Goal: Communication & Community: Share content

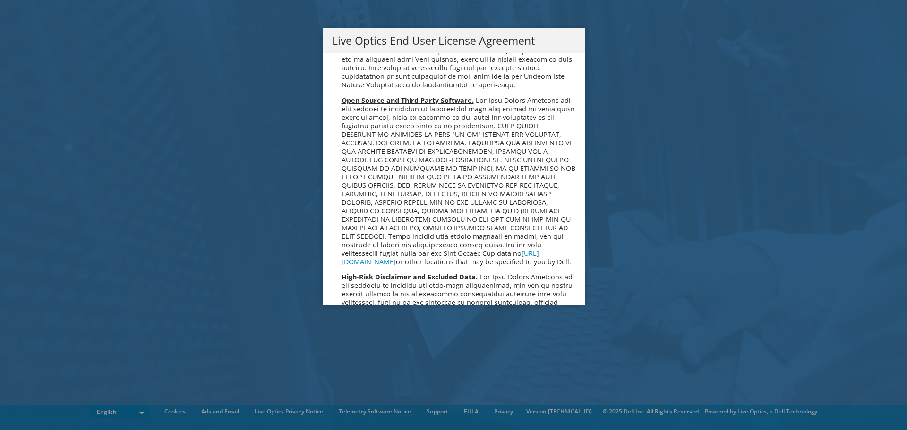
scroll to position [3570, 0]
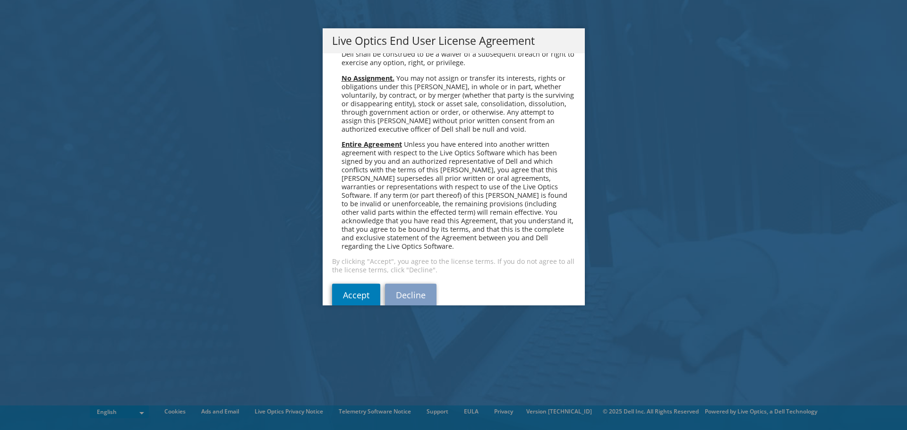
click at [342, 264] on div "Please read the following License Agreement. You must accept the terms of this …" at bounding box center [453, 179] width 262 height 252
click at [342, 284] on link "Accept" at bounding box center [356, 295] width 48 height 23
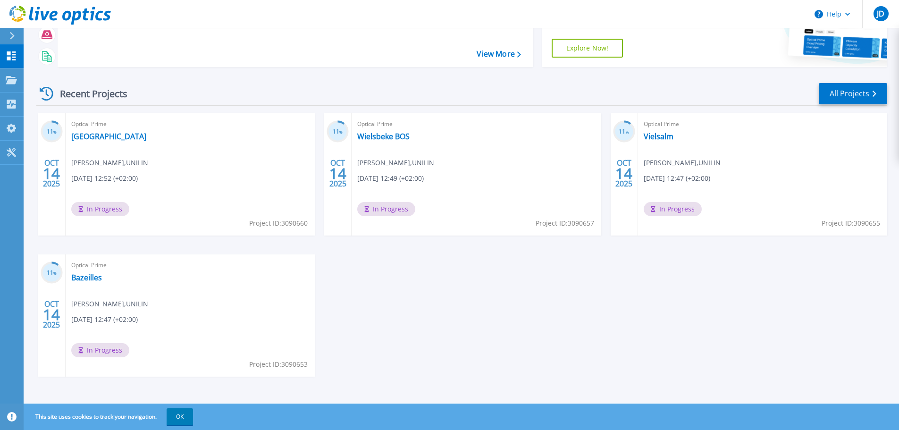
scroll to position [93, 0]
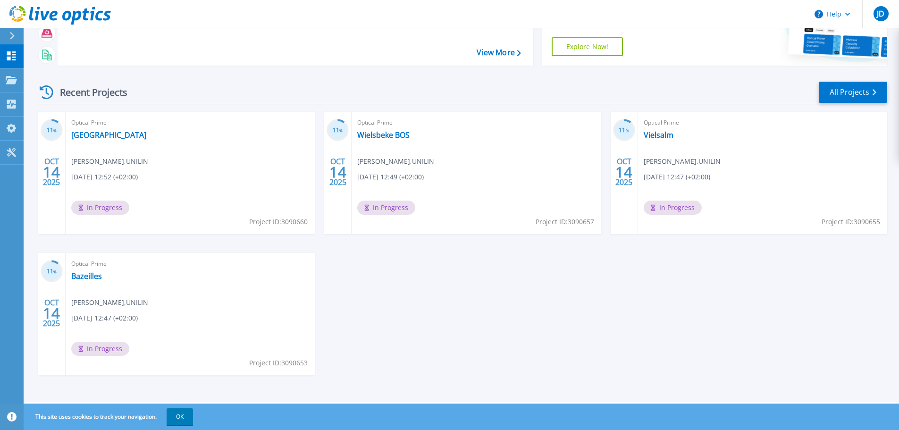
click at [109, 140] on div "Optical Prime Kedah Jens Depuydt , UNILIN 10/14/2025, 12:52 (+02:00) In Progres…" at bounding box center [190, 173] width 249 height 122
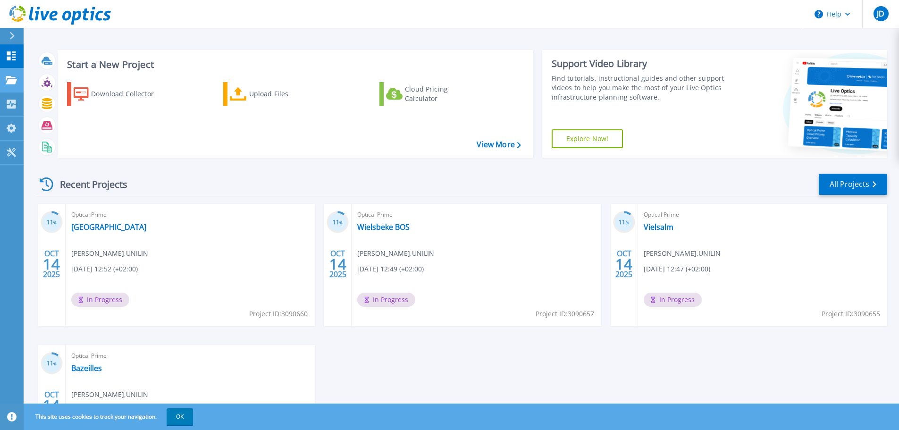
scroll to position [0, 0]
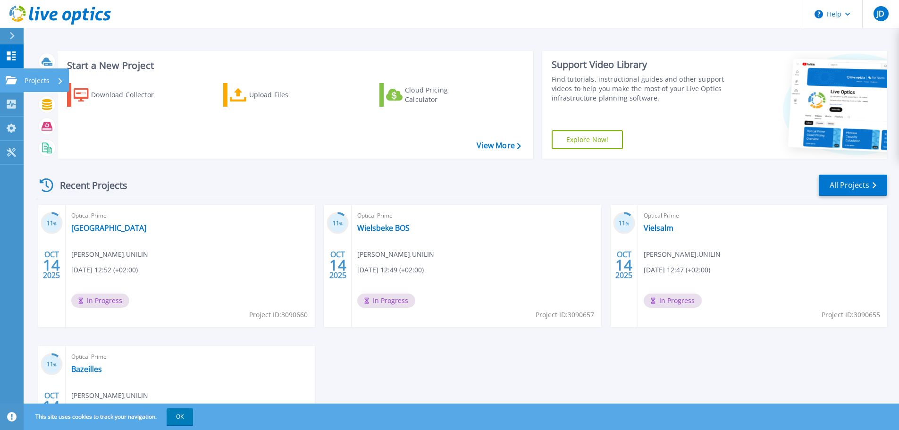
click at [14, 81] on icon at bounding box center [11, 80] width 11 height 8
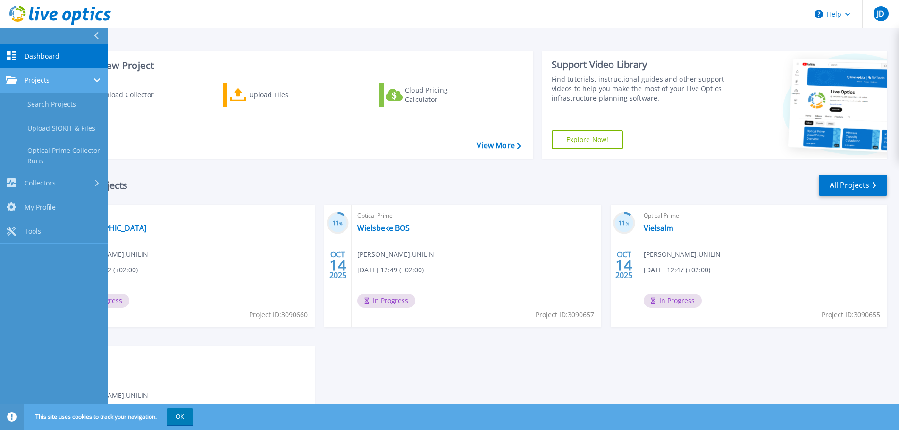
click at [67, 86] on link "Projects Projects" at bounding box center [54, 80] width 108 height 24
click at [74, 81] on div "Projects" at bounding box center [54, 80] width 96 height 8
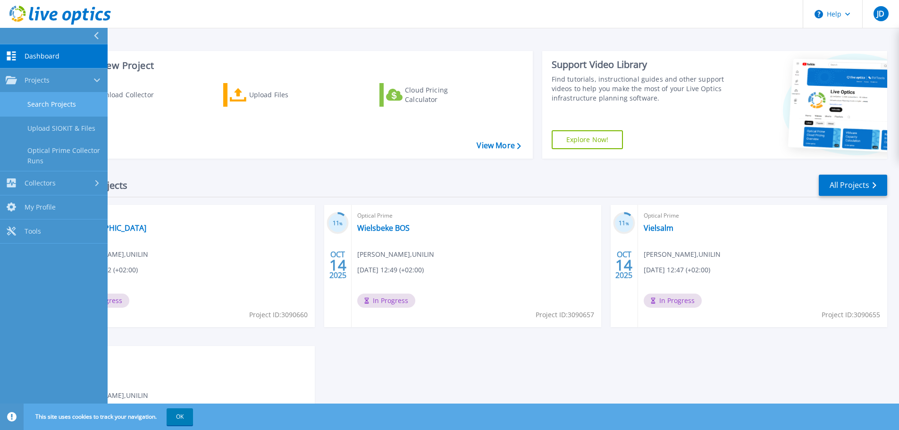
click at [65, 106] on link "Search Projects" at bounding box center [54, 105] width 108 height 24
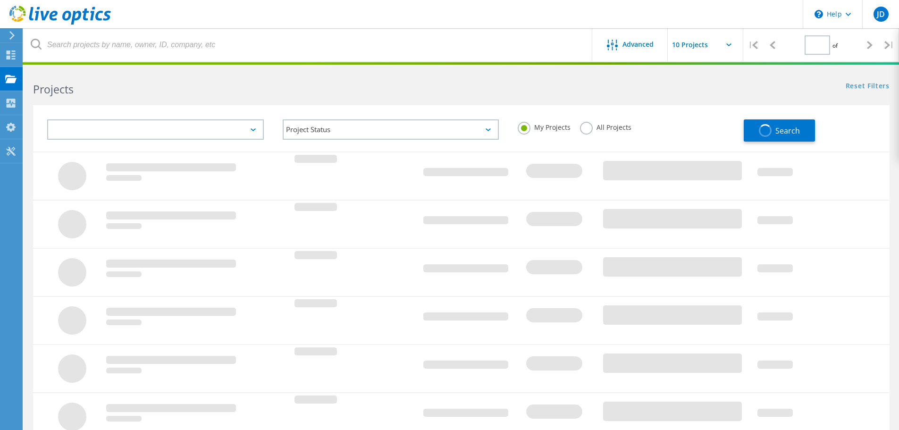
type input "1"
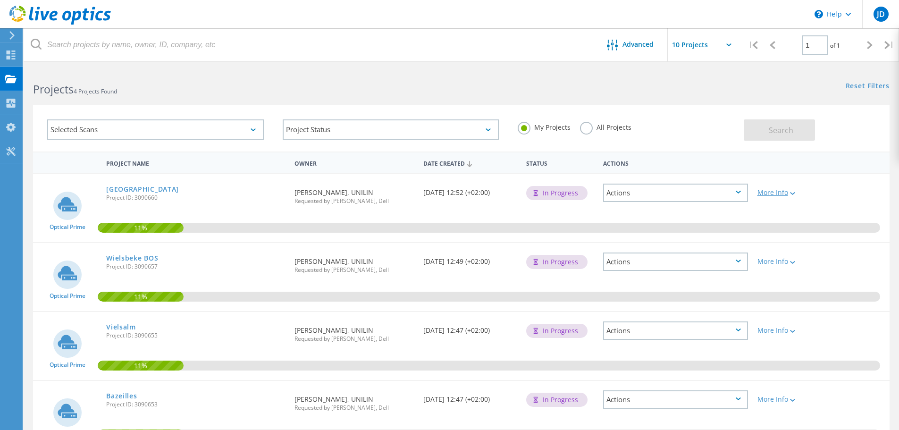
click at [787, 192] on div "More Info" at bounding box center [787, 192] width 59 height 7
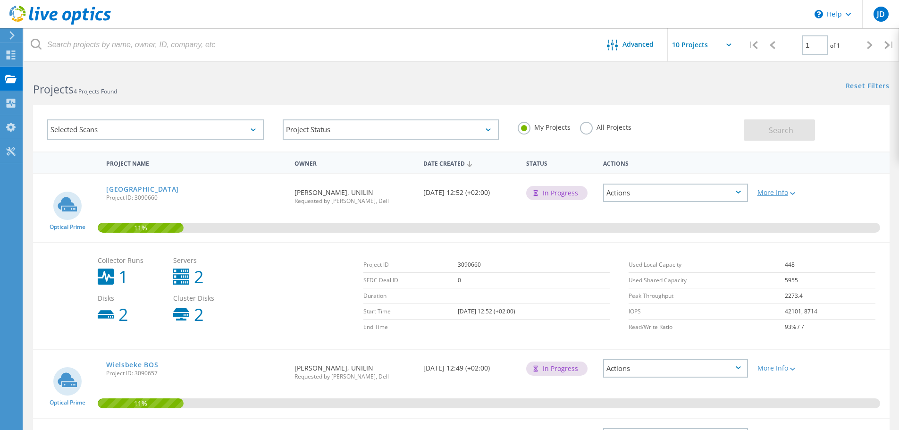
click at [787, 192] on div "More Info" at bounding box center [787, 192] width 59 height 7
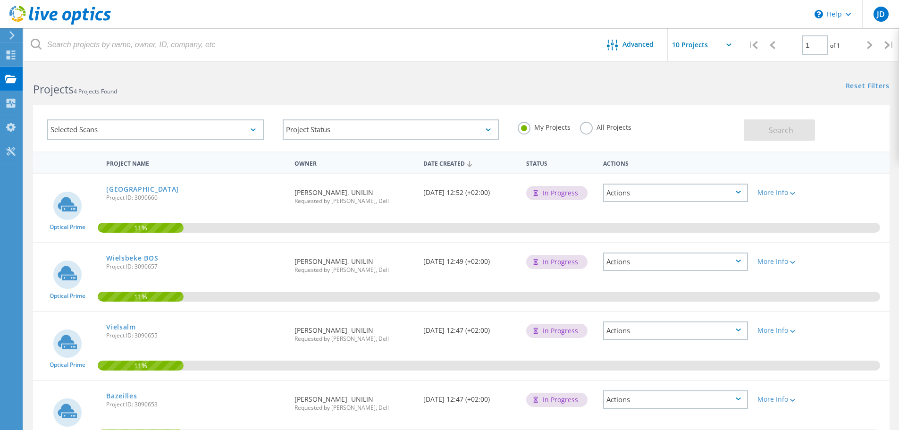
click at [735, 187] on div "Actions" at bounding box center [675, 193] width 145 height 18
click at [732, 204] on div "Share" at bounding box center [675, 207] width 143 height 15
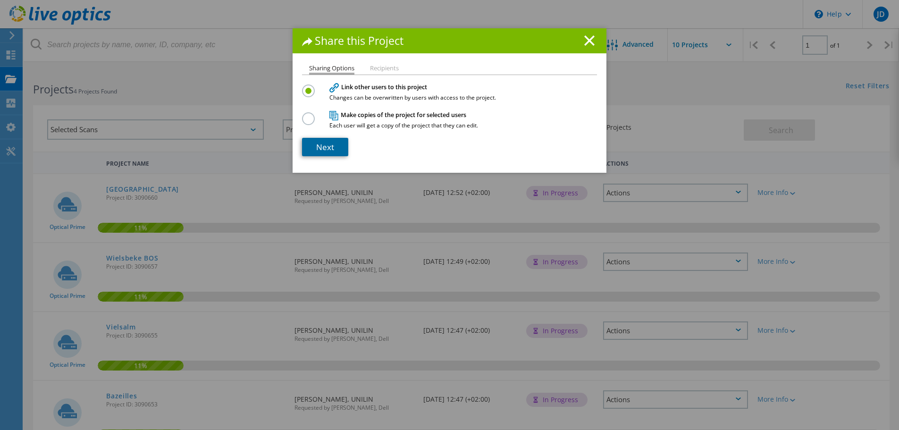
click at [331, 143] on link "Next" at bounding box center [325, 147] width 46 height 18
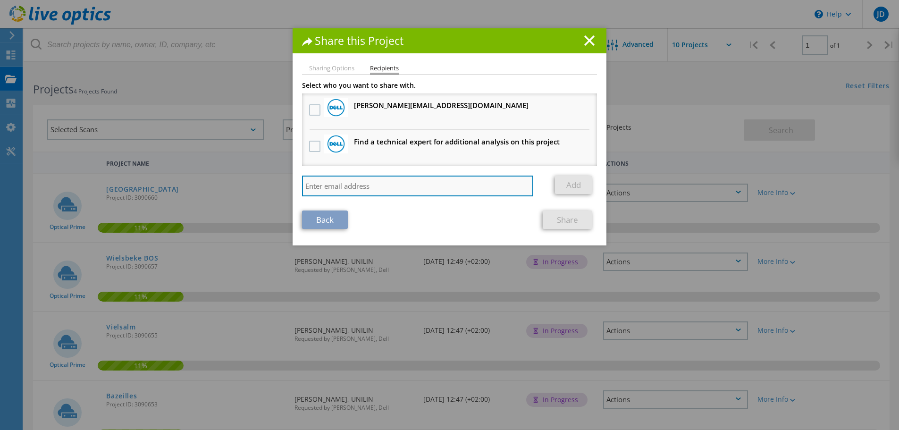
click at [377, 183] on input "search" at bounding box center [417, 186] width 231 height 21
click at [440, 186] on input "search" at bounding box center [417, 186] width 231 height 21
paste input "[PERSON_NAME][EMAIL_ADDRESS][DOMAIN_NAME]"
type input "[PERSON_NAME][EMAIL_ADDRESS][DOMAIN_NAME]"
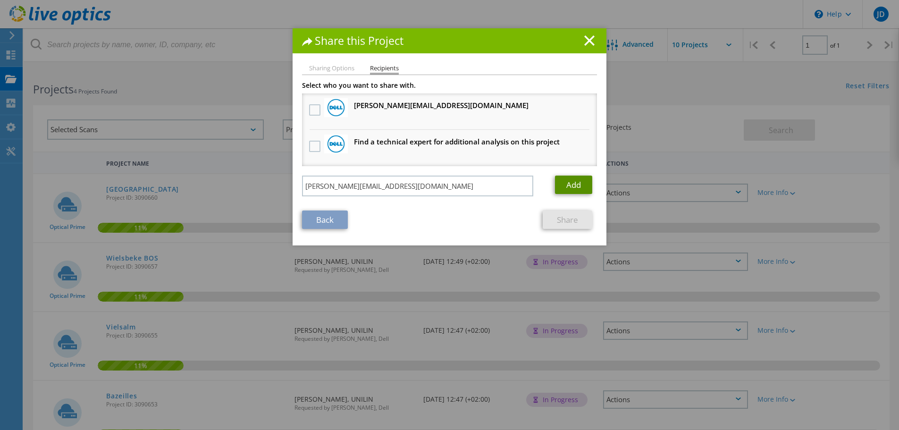
click at [555, 186] on link "Add" at bounding box center [573, 185] width 37 height 18
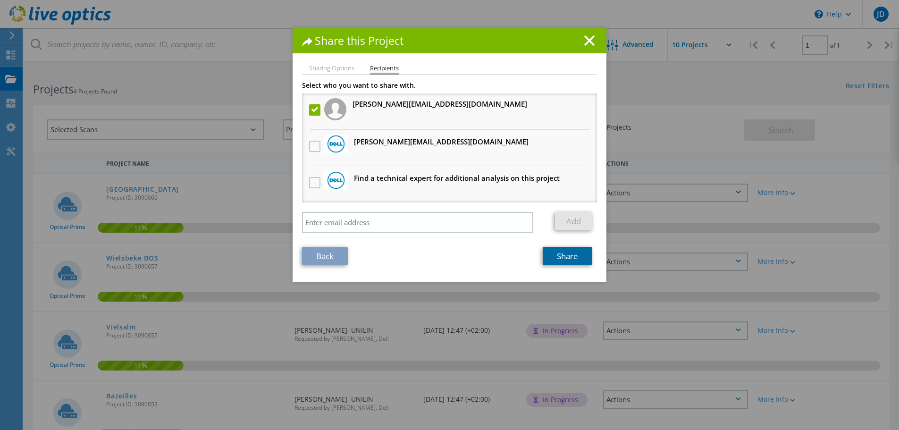
click at [573, 257] on link "Share" at bounding box center [568, 256] width 50 height 18
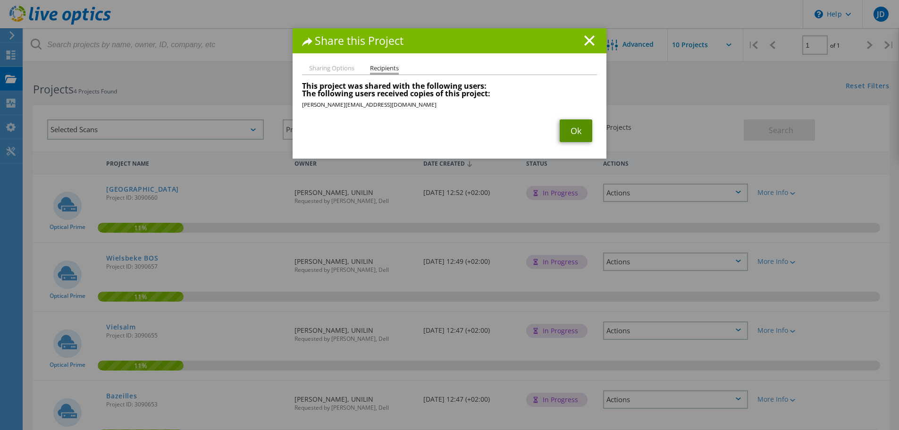
click at [578, 128] on link "Ok" at bounding box center [576, 130] width 33 height 23
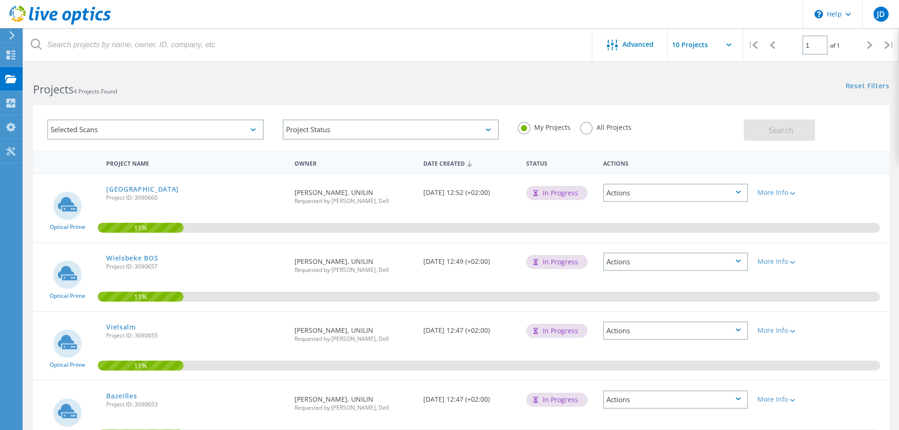
click at [738, 262] on icon at bounding box center [738, 261] width 5 height 3
click at [721, 273] on div "Share" at bounding box center [675, 276] width 143 height 15
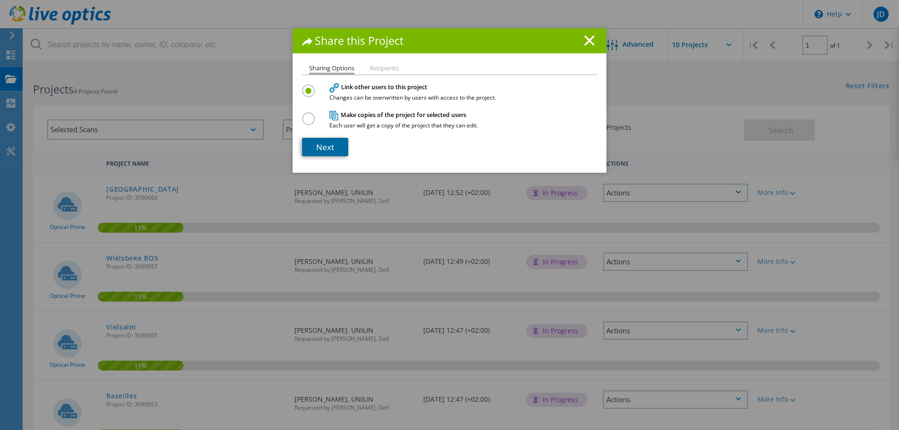
click at [318, 143] on link "Next" at bounding box center [325, 147] width 46 height 18
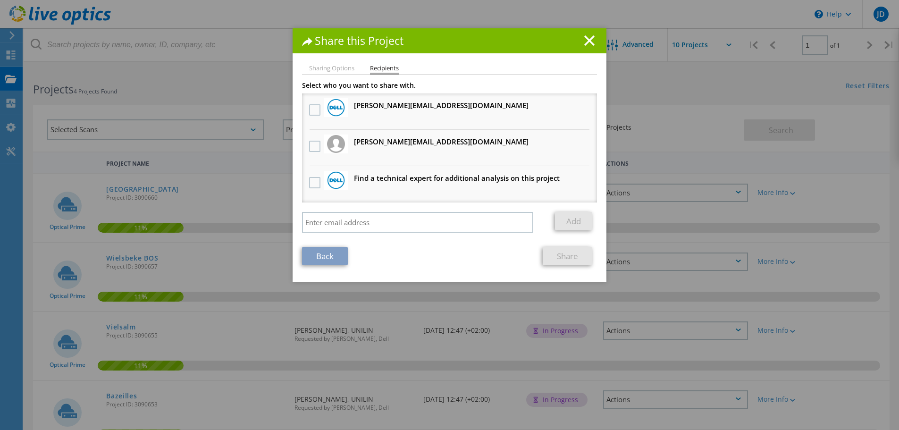
click at [386, 211] on div "Select who you want to share with. [PERSON_NAME][EMAIL_ADDRESS][DOMAIN_NAME] Wi…" at bounding box center [449, 159] width 295 height 155
click at [309, 144] on label at bounding box center [316, 146] width 14 height 11
click at [0, 0] on input "checkbox" at bounding box center [0, 0] width 0 height 0
click at [567, 258] on link "Share" at bounding box center [568, 256] width 50 height 18
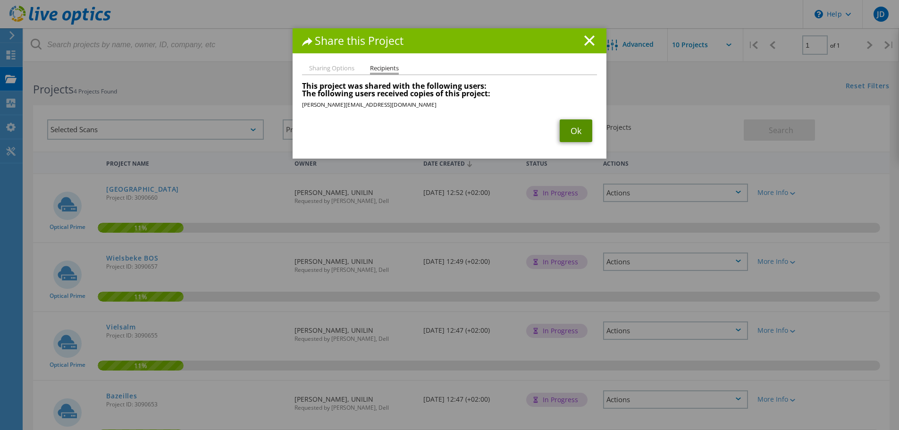
click at [571, 128] on link "Ok" at bounding box center [576, 130] width 33 height 23
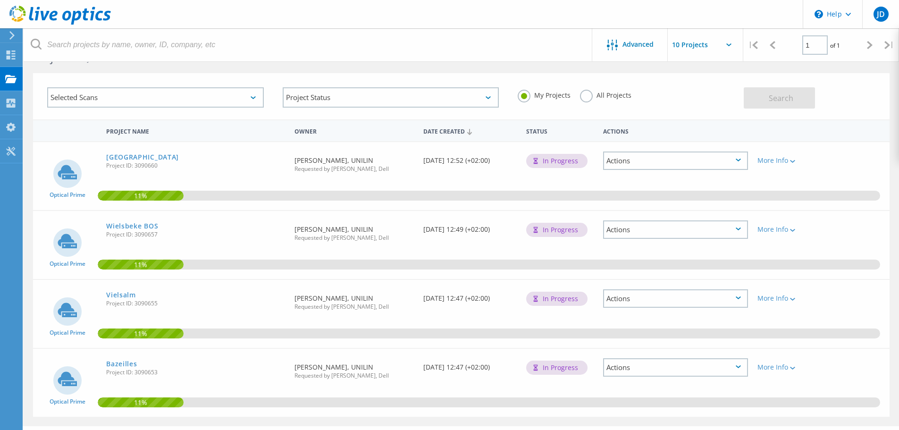
scroll to position [57, 0]
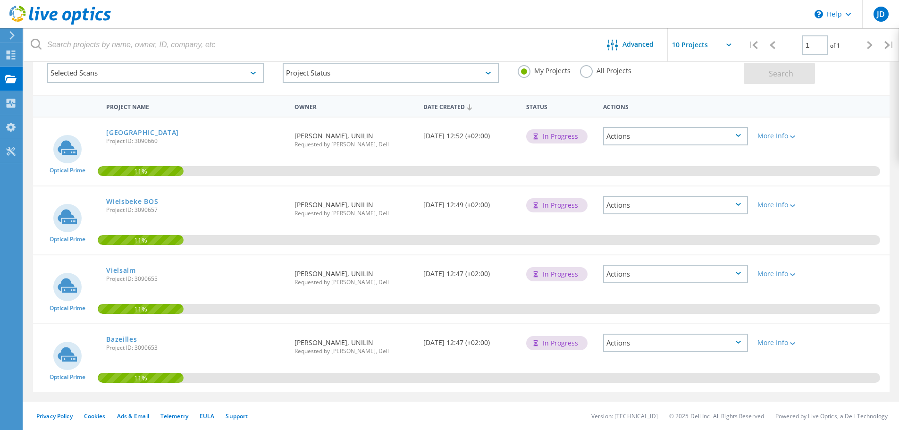
click at [689, 272] on div "Actions" at bounding box center [675, 274] width 145 height 18
click at [667, 289] on div "Share" at bounding box center [675, 288] width 143 height 15
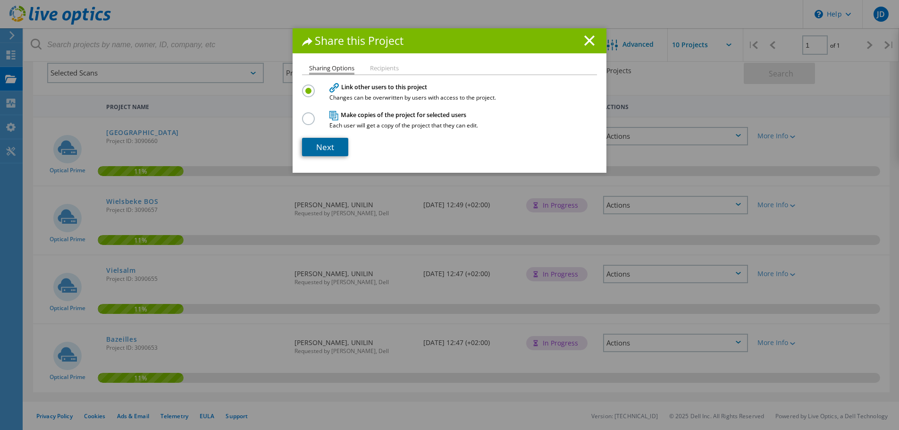
drag, startPoint x: 326, startPoint y: 142, endPoint x: 358, endPoint y: 138, distance: 32.7
click at [326, 143] on link "Next" at bounding box center [325, 147] width 46 height 18
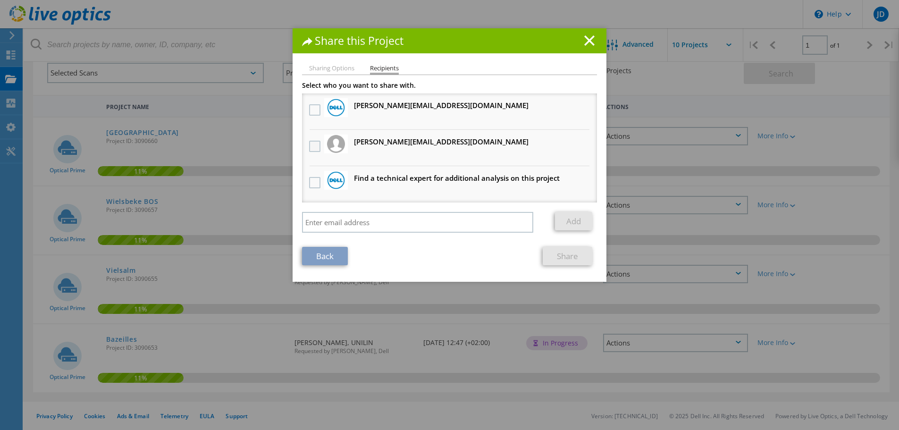
click at [311, 144] on label at bounding box center [316, 146] width 14 height 11
click at [0, 0] on input "checkbox" at bounding box center [0, 0] width 0 height 0
click at [574, 257] on link "Share" at bounding box center [568, 256] width 50 height 18
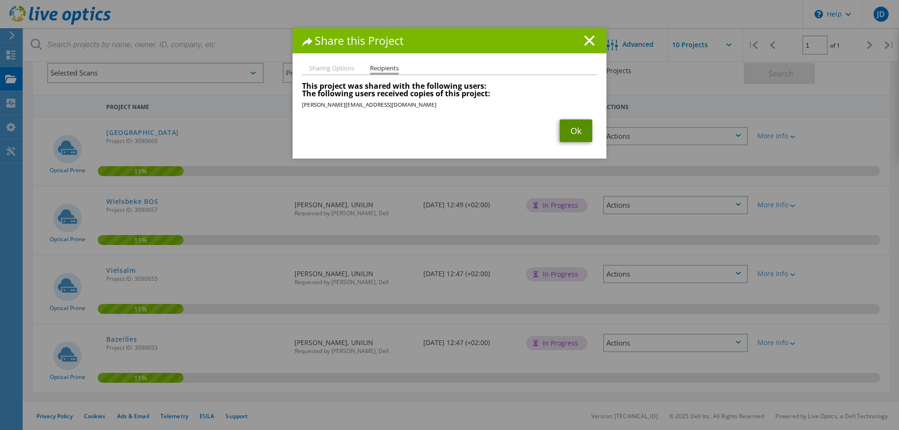
click at [576, 136] on link "Ok" at bounding box center [576, 130] width 33 height 23
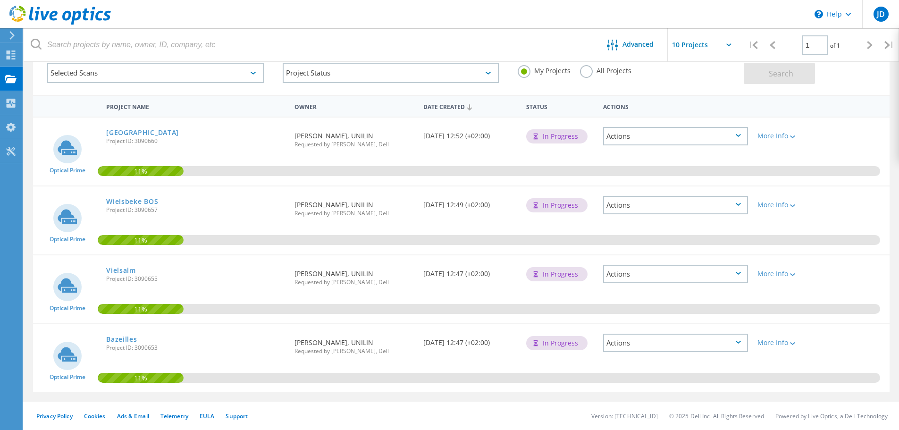
click at [738, 338] on div "Actions" at bounding box center [675, 343] width 145 height 18
click at [658, 358] on div "Share" at bounding box center [675, 357] width 143 height 15
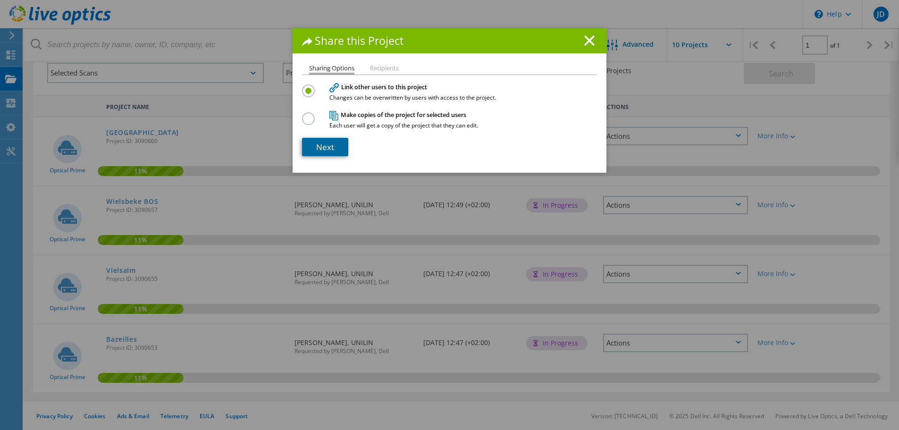
click at [314, 156] on link "Next" at bounding box center [325, 147] width 46 height 18
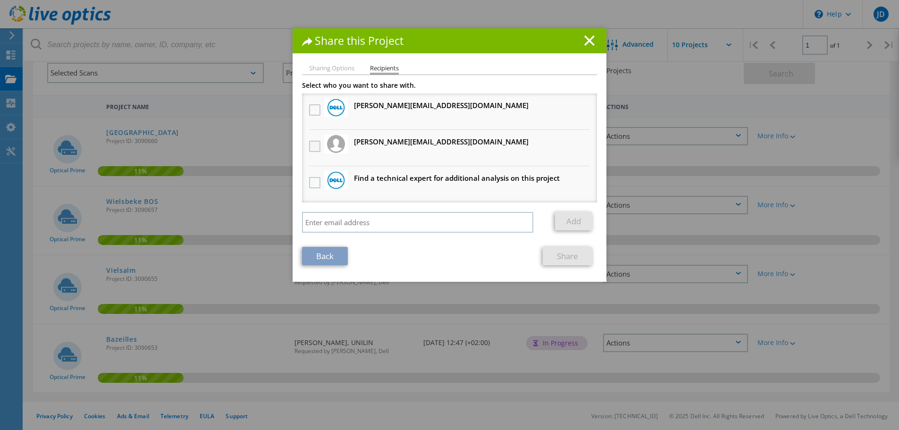
click at [310, 147] on label at bounding box center [316, 146] width 14 height 11
click at [0, 0] on input "checkbox" at bounding box center [0, 0] width 0 height 0
click at [578, 254] on link "Share" at bounding box center [568, 256] width 50 height 18
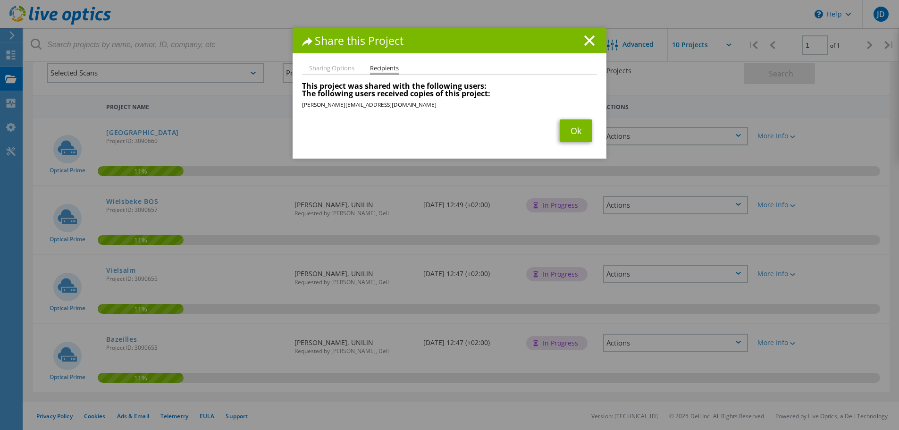
click at [569, 119] on section "This project was shared with the following users: The following users received …" at bounding box center [449, 112] width 295 height 60
click at [571, 130] on link "Ok" at bounding box center [576, 130] width 33 height 23
